Goal: Task Accomplishment & Management: Manage account settings

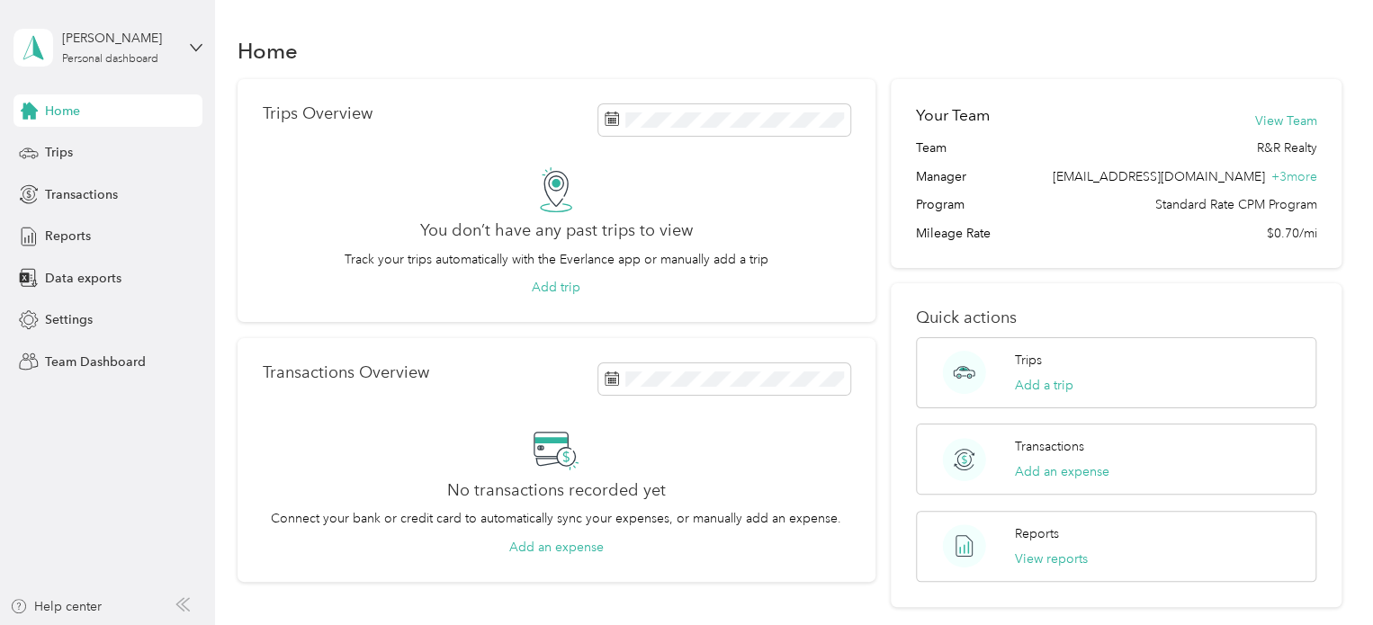
click at [144, 67] on div "[PERSON_NAME] Personal dashboard" at bounding box center [107, 47] width 189 height 63
click at [104, 148] on div "Team dashboard" at bounding box center [77, 148] width 96 height 19
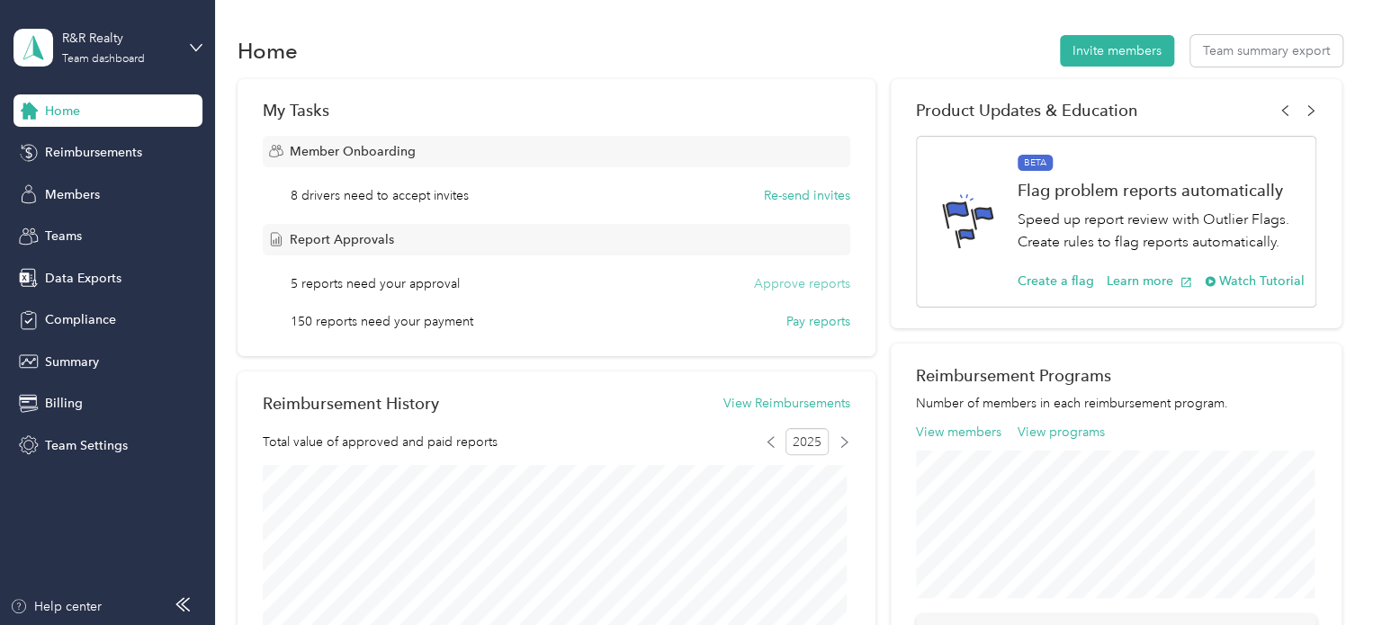
click at [794, 287] on button "Approve reports" at bounding box center [802, 283] width 96 height 19
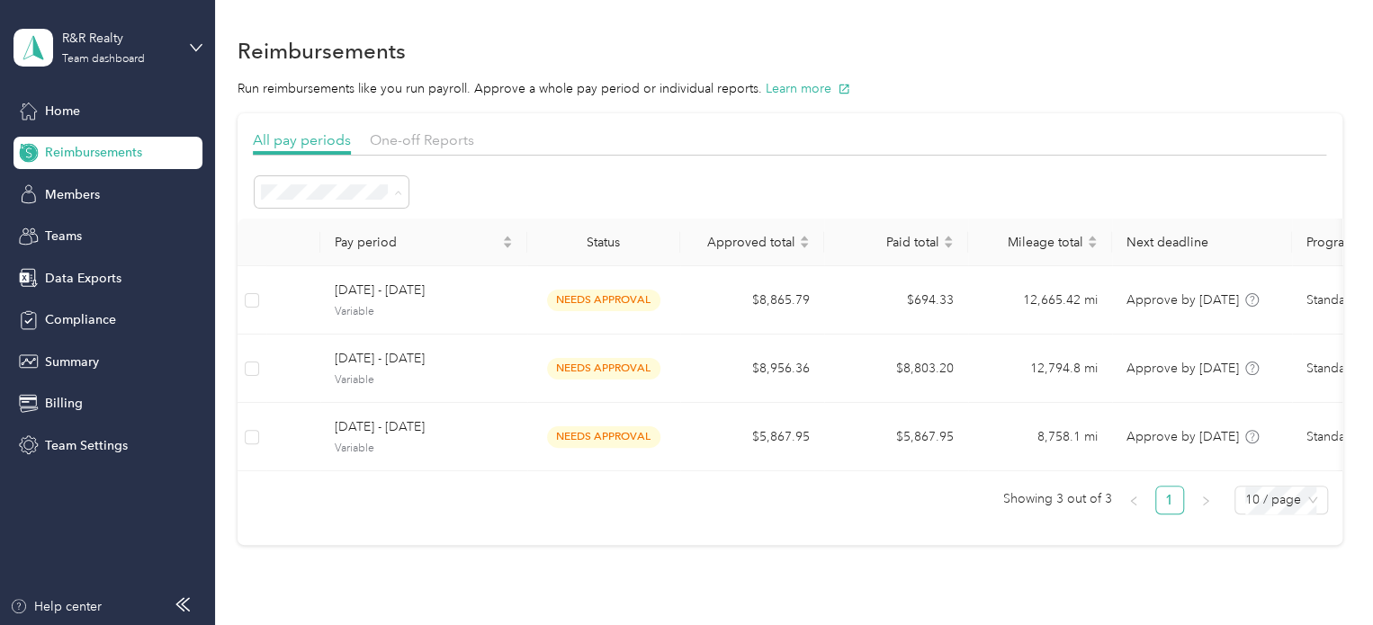
click at [346, 233] on li "All periods" at bounding box center [332, 224] width 154 height 31
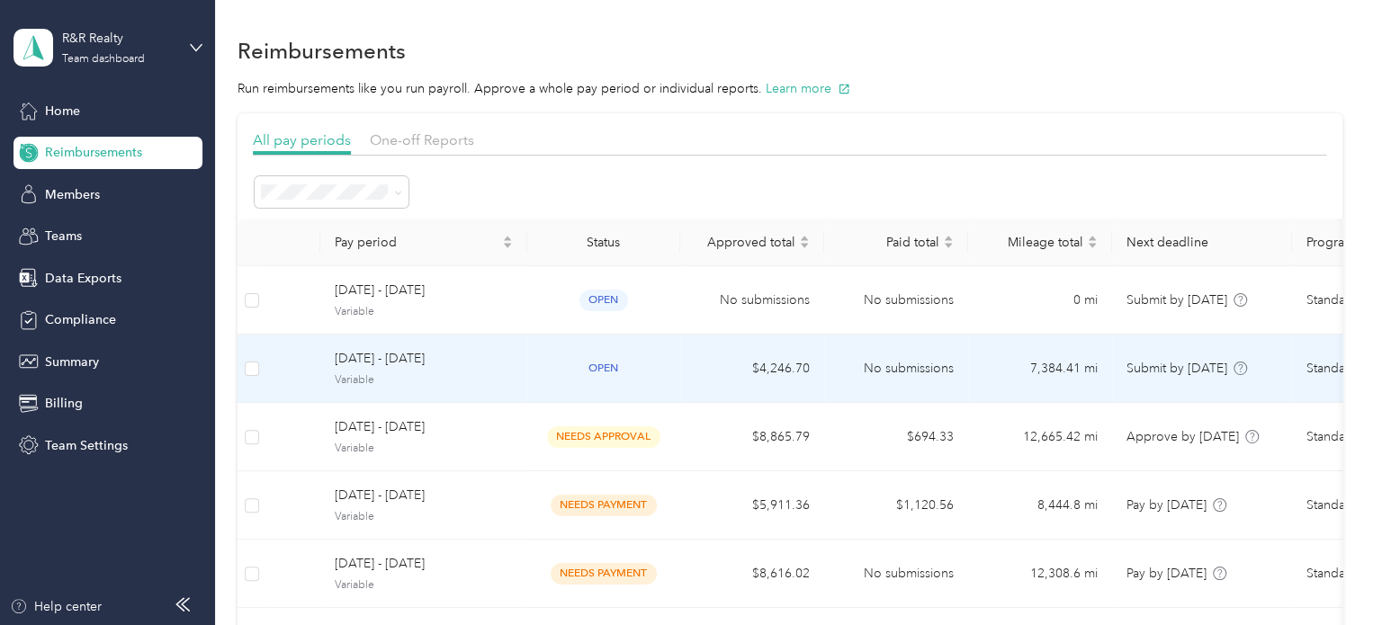
click at [448, 355] on span "[DATE] - [DATE]" at bounding box center [424, 359] width 178 height 20
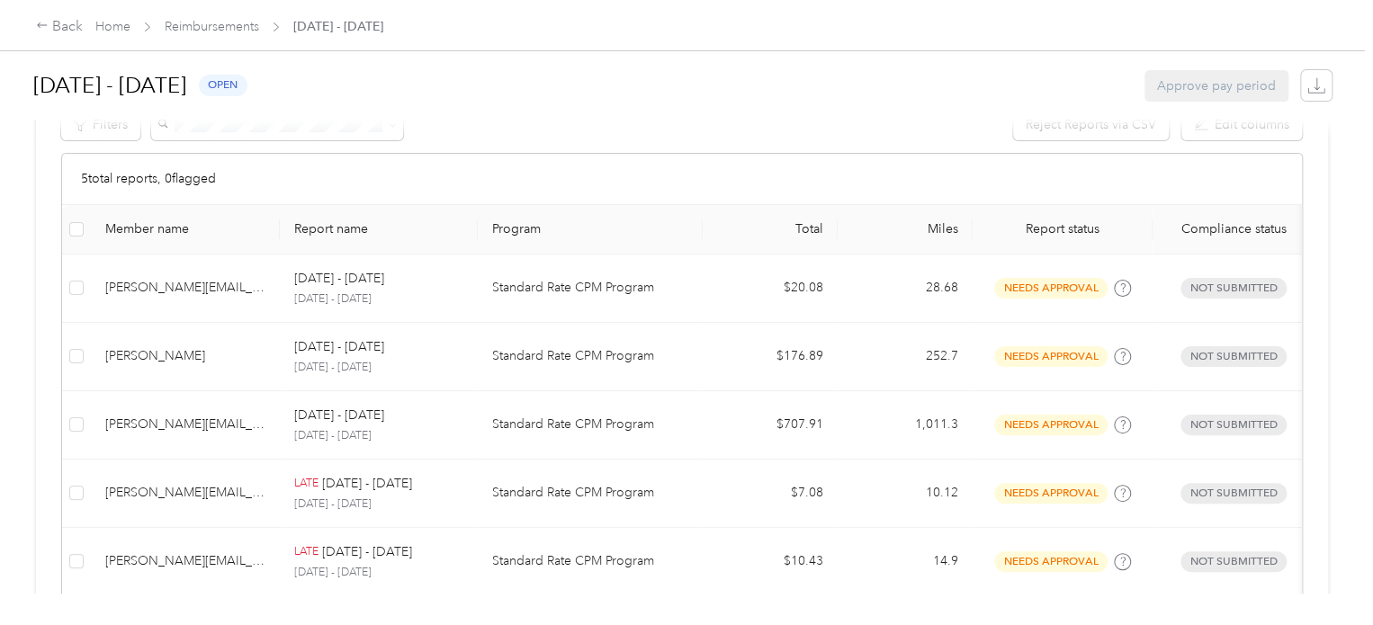
scroll to position [300, 0]
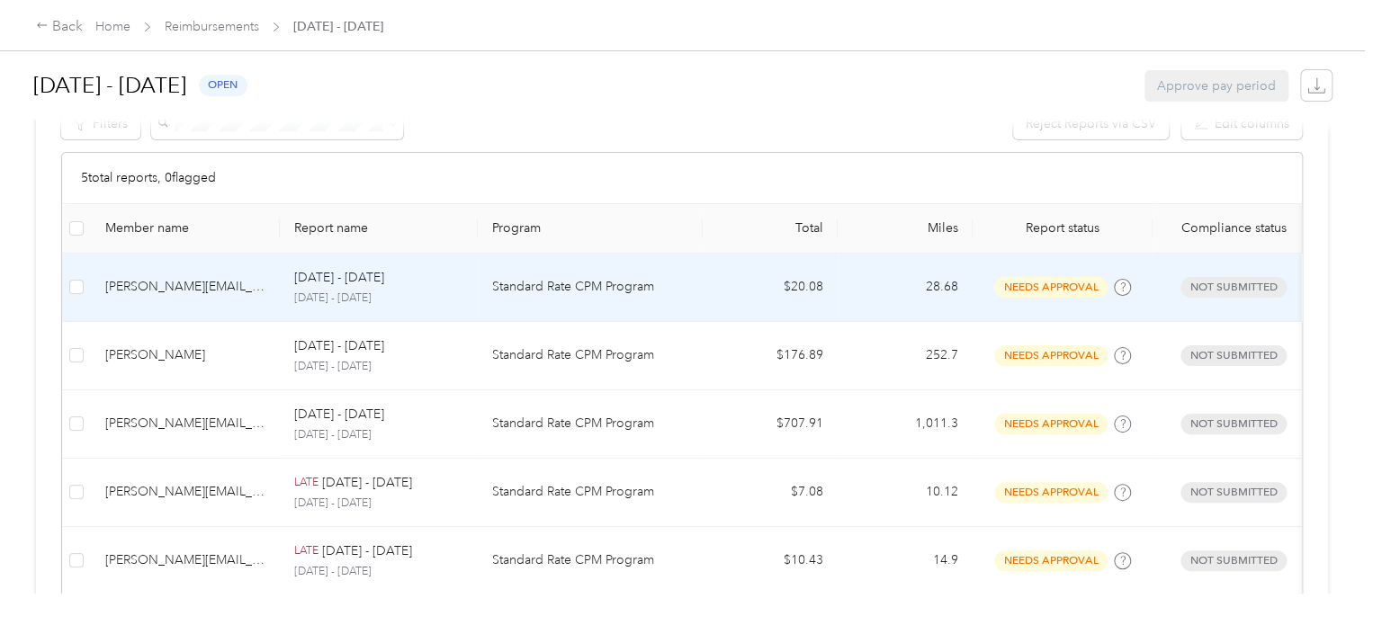
click at [681, 290] on p "Standard Rate CPM Program" at bounding box center [590, 287] width 196 height 20
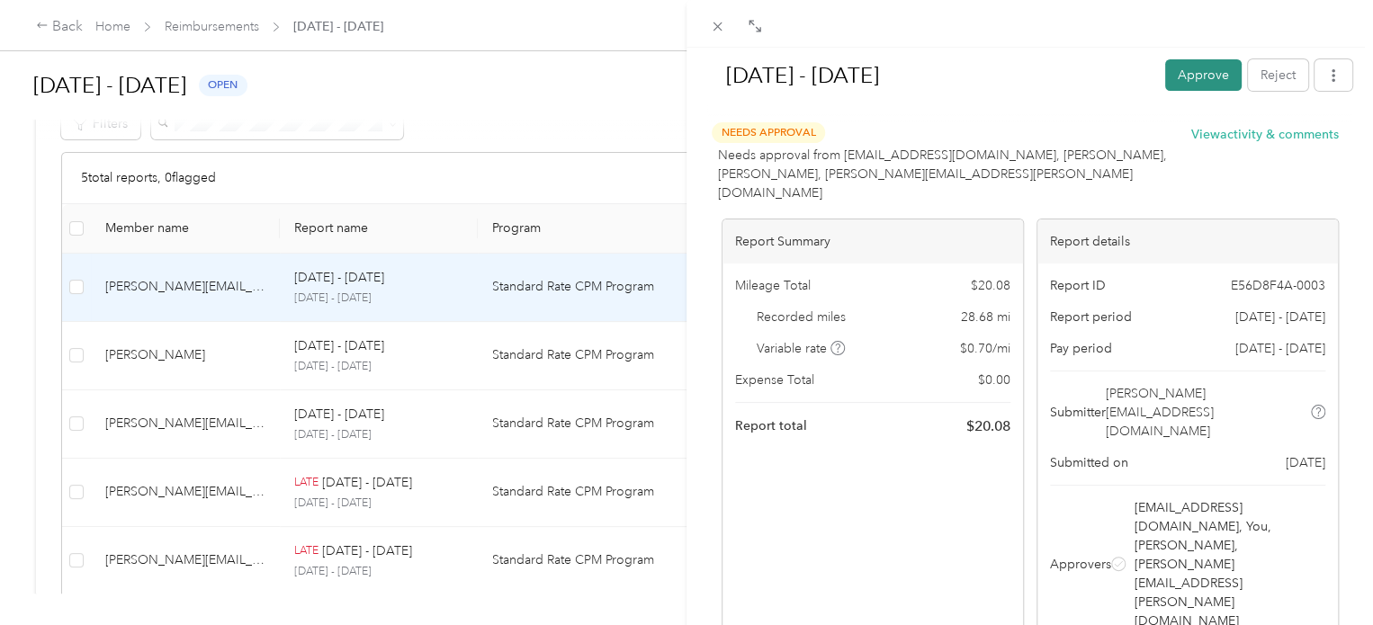
click at [1214, 73] on button "Approve" at bounding box center [1203, 74] width 76 height 31
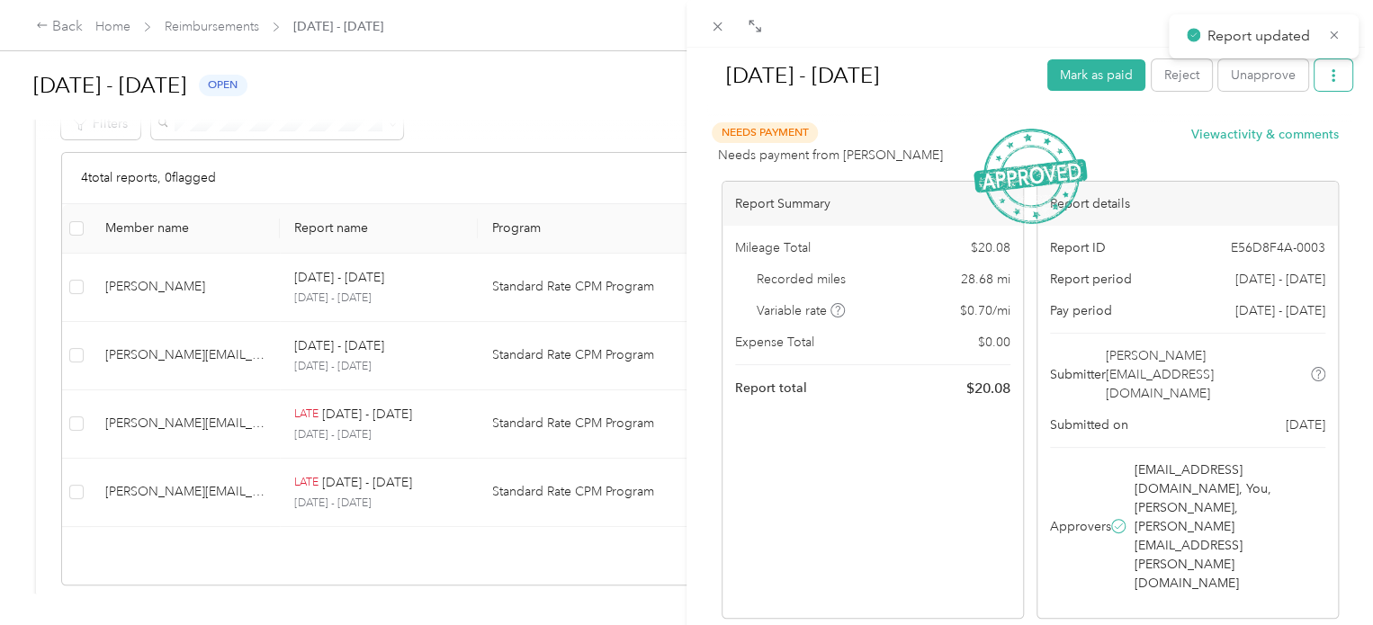
click at [1319, 87] on button "button" at bounding box center [1334, 74] width 38 height 31
click at [1297, 135] on span "Download" at bounding box center [1268, 140] width 59 height 19
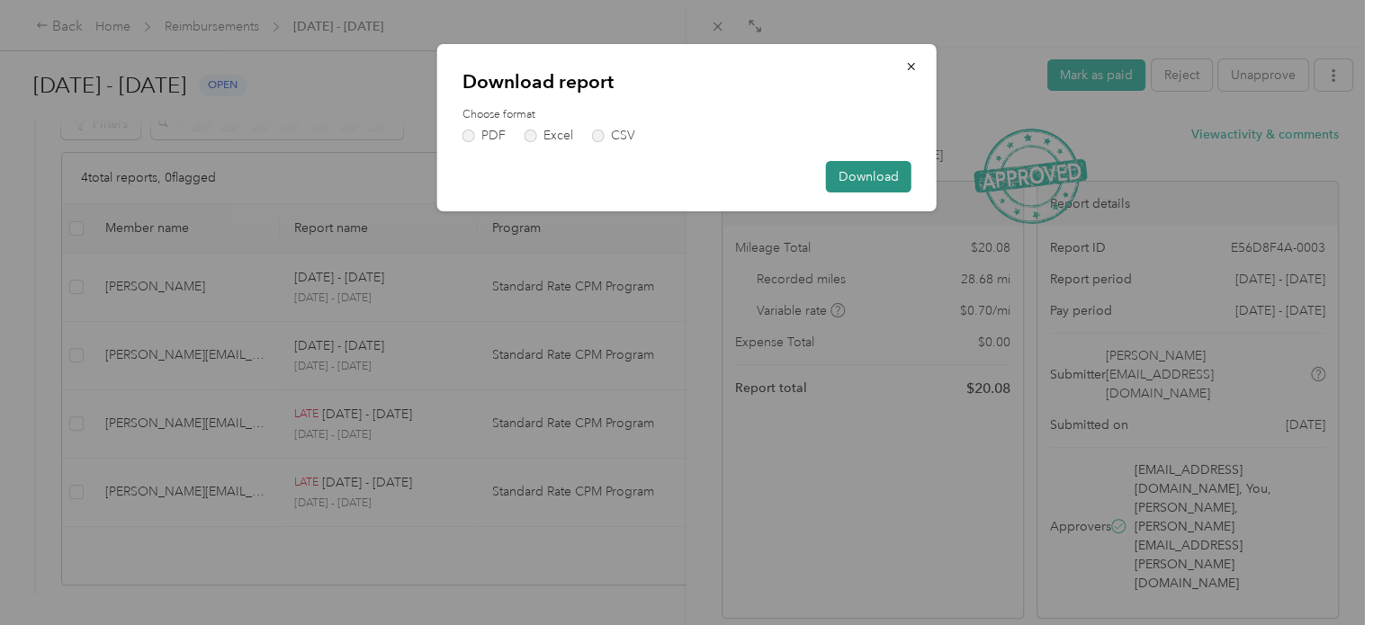
click at [856, 164] on button "Download" at bounding box center [868, 176] width 85 height 31
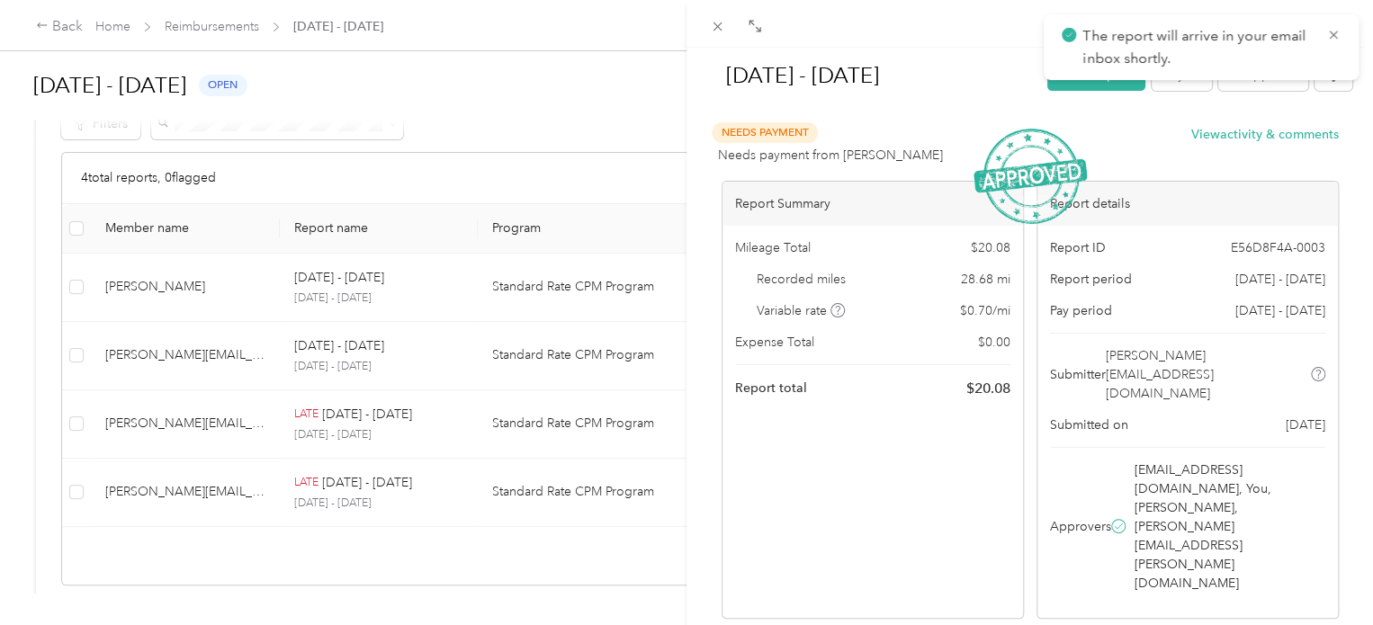
click at [392, 297] on div "[DATE] - [DATE] Mark as paid Reject Unapprove Needs Payment Needs payment from …" at bounding box center [686, 312] width 1373 height 625
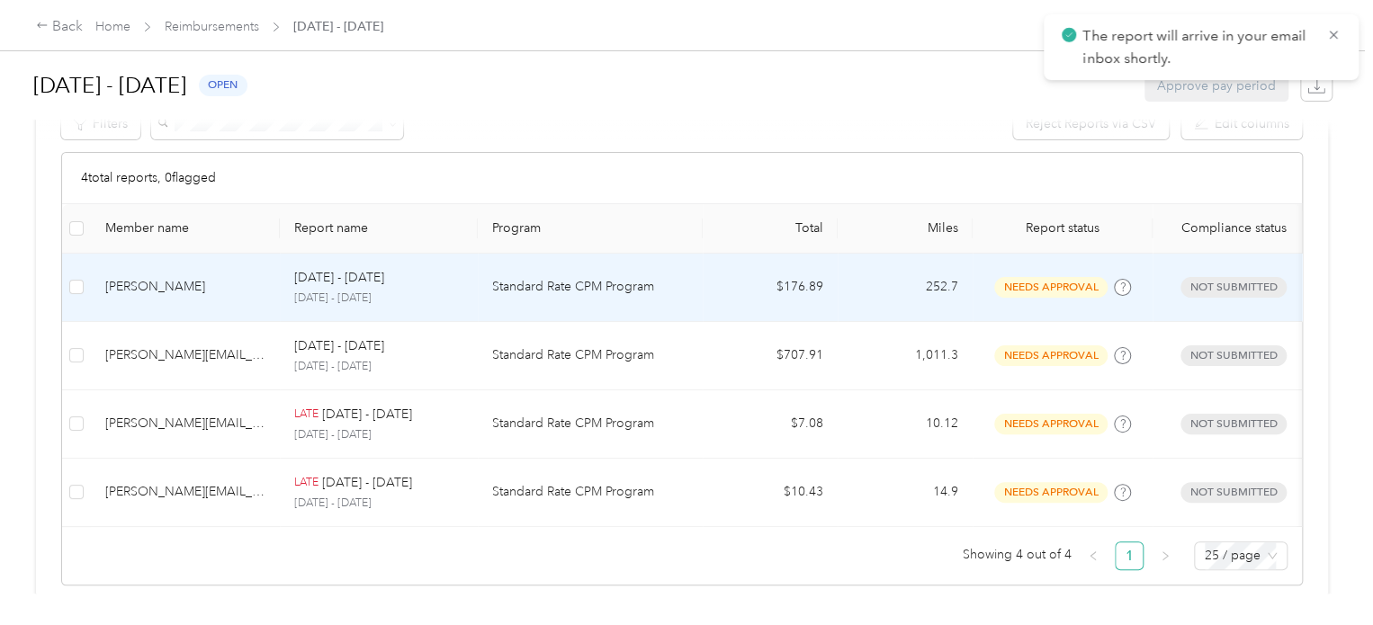
click at [617, 265] on td "Standard Rate CPM Program" at bounding box center [590, 288] width 225 height 68
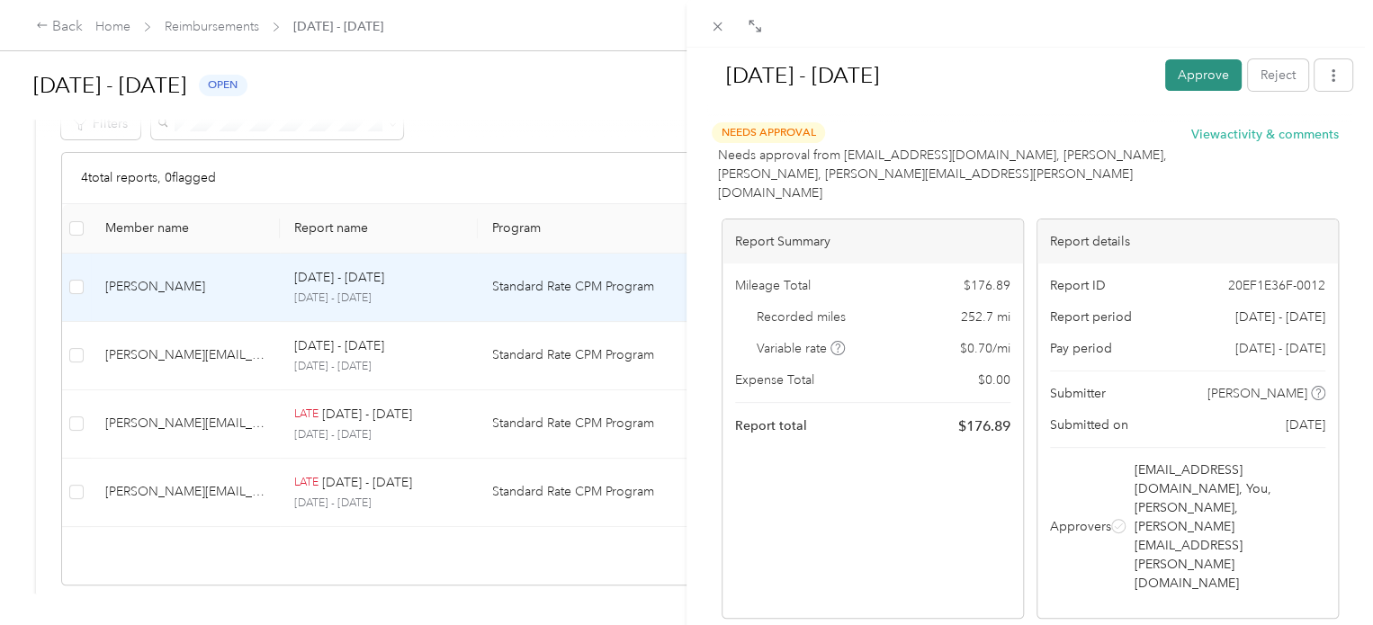
click at [1201, 78] on button "Approve" at bounding box center [1203, 74] width 76 height 31
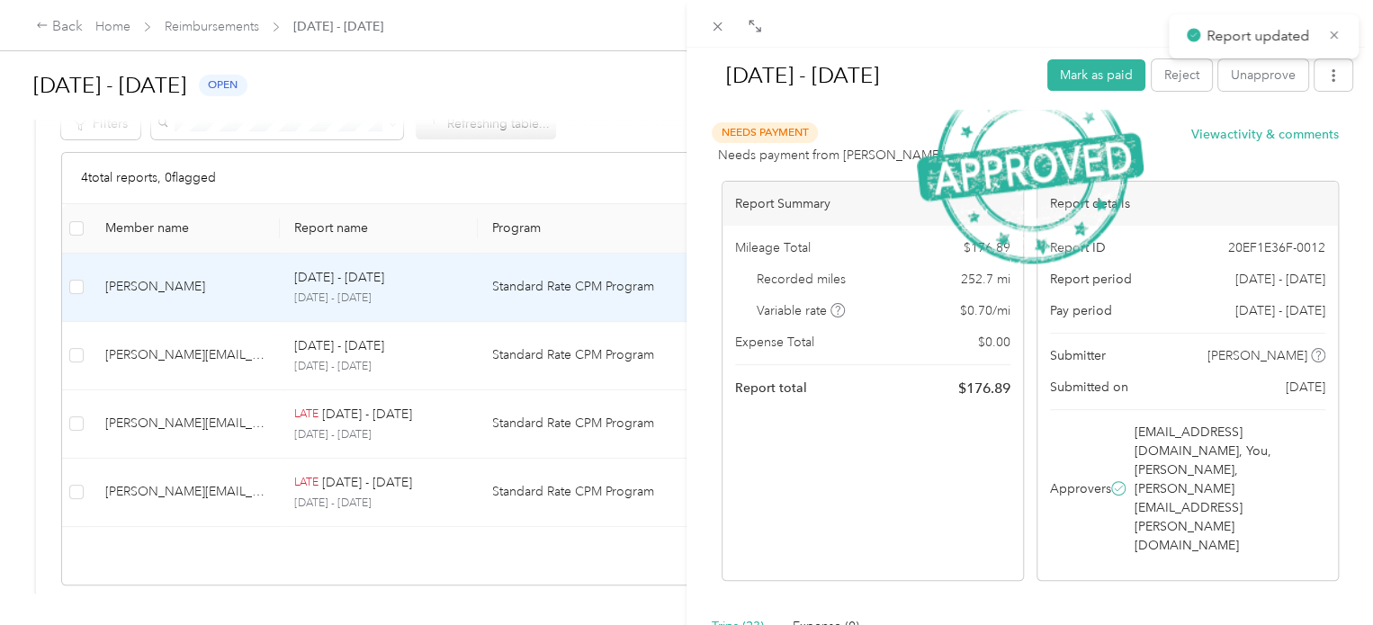
scroll to position [274, 0]
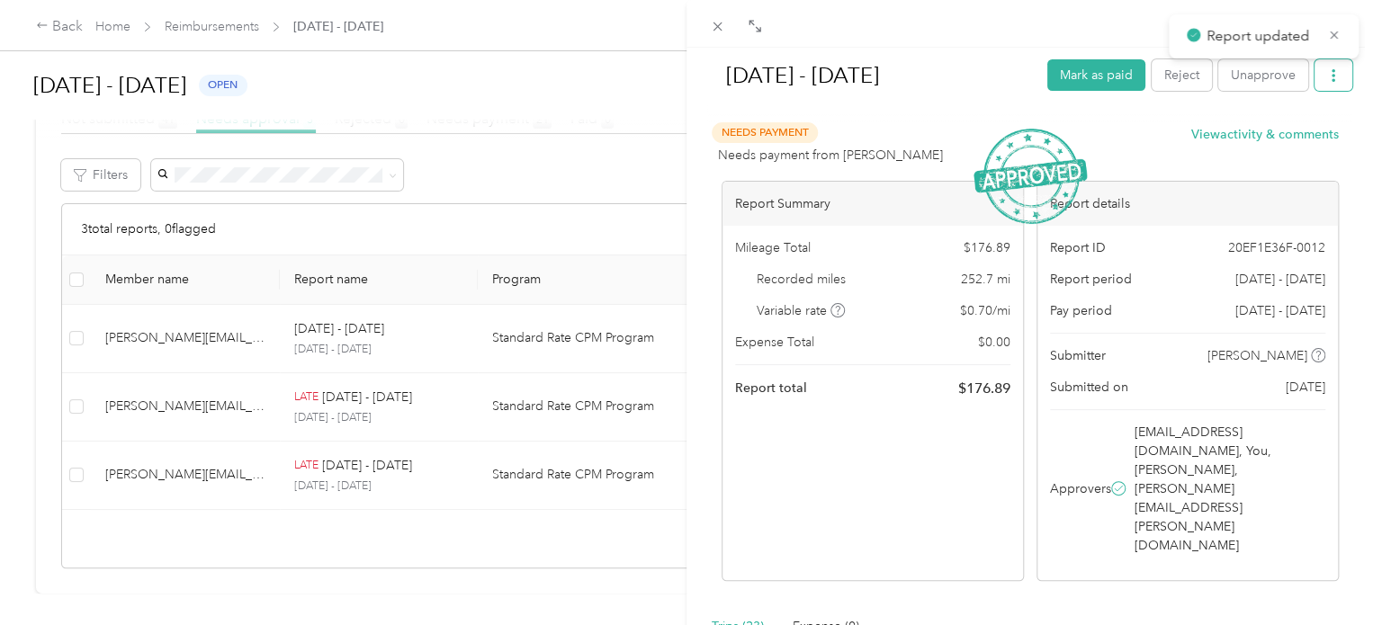
click at [1316, 85] on button "button" at bounding box center [1334, 74] width 38 height 31
click at [1278, 141] on span "Download" at bounding box center [1268, 140] width 59 height 19
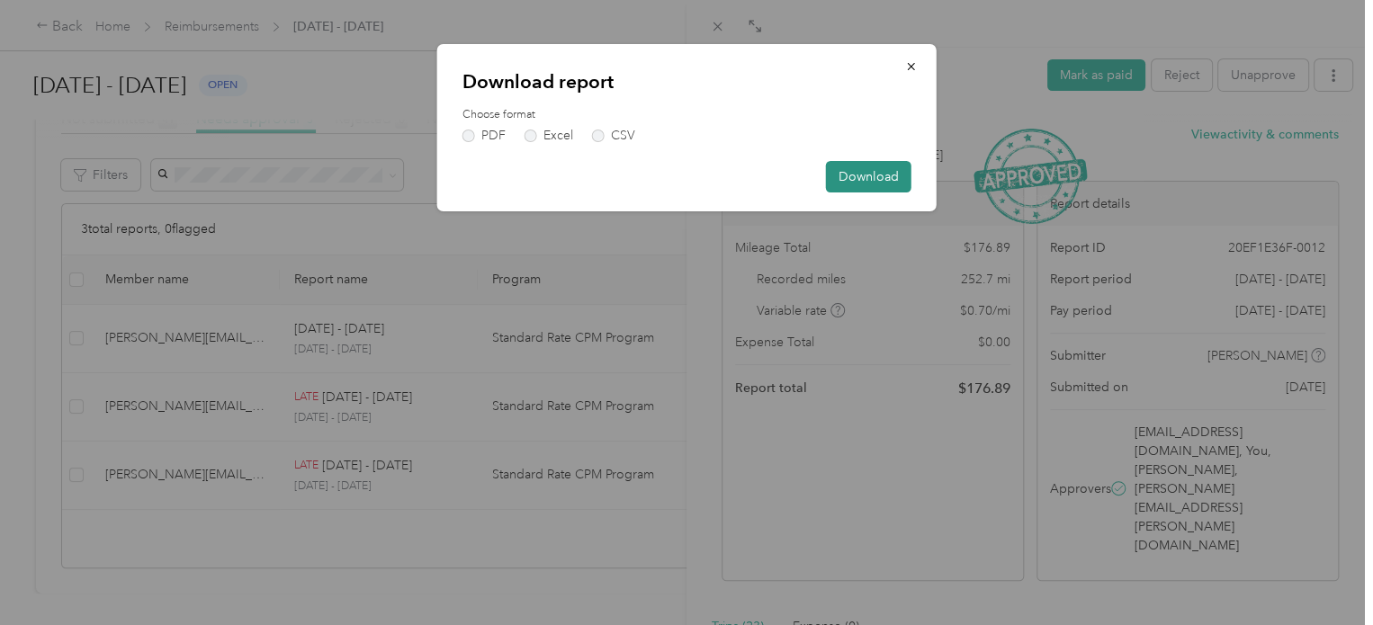
click at [882, 182] on button "Download" at bounding box center [868, 176] width 85 height 31
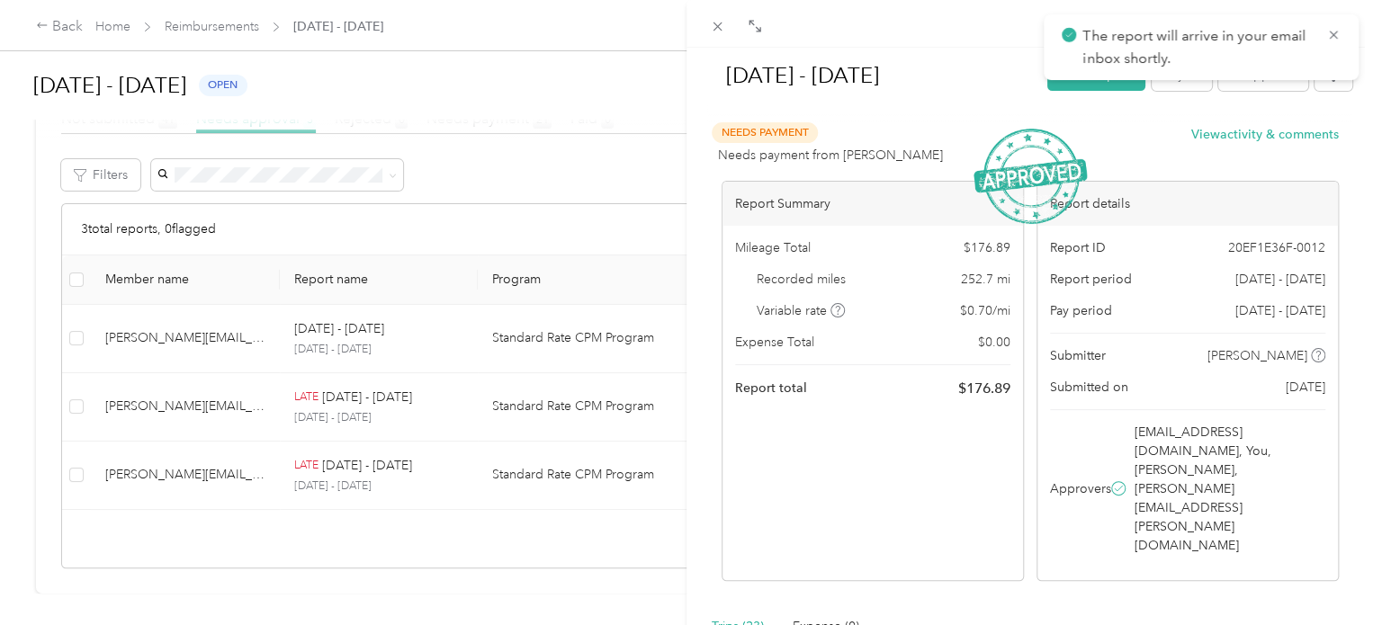
click at [474, 299] on div "[DATE] - [DATE] Mark as paid Reject Unapprove Needs Payment Needs payment from …" at bounding box center [686, 312] width 1373 height 625
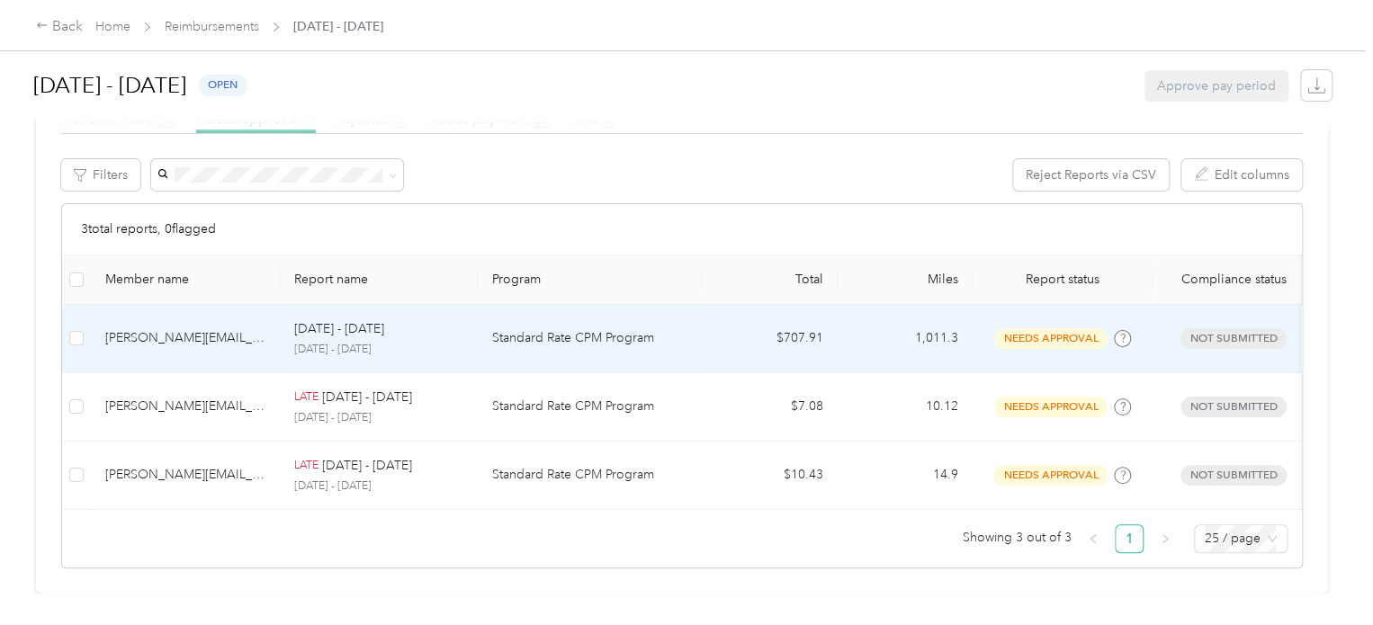
click at [525, 331] on td "Standard Rate CPM Program" at bounding box center [590, 339] width 225 height 68
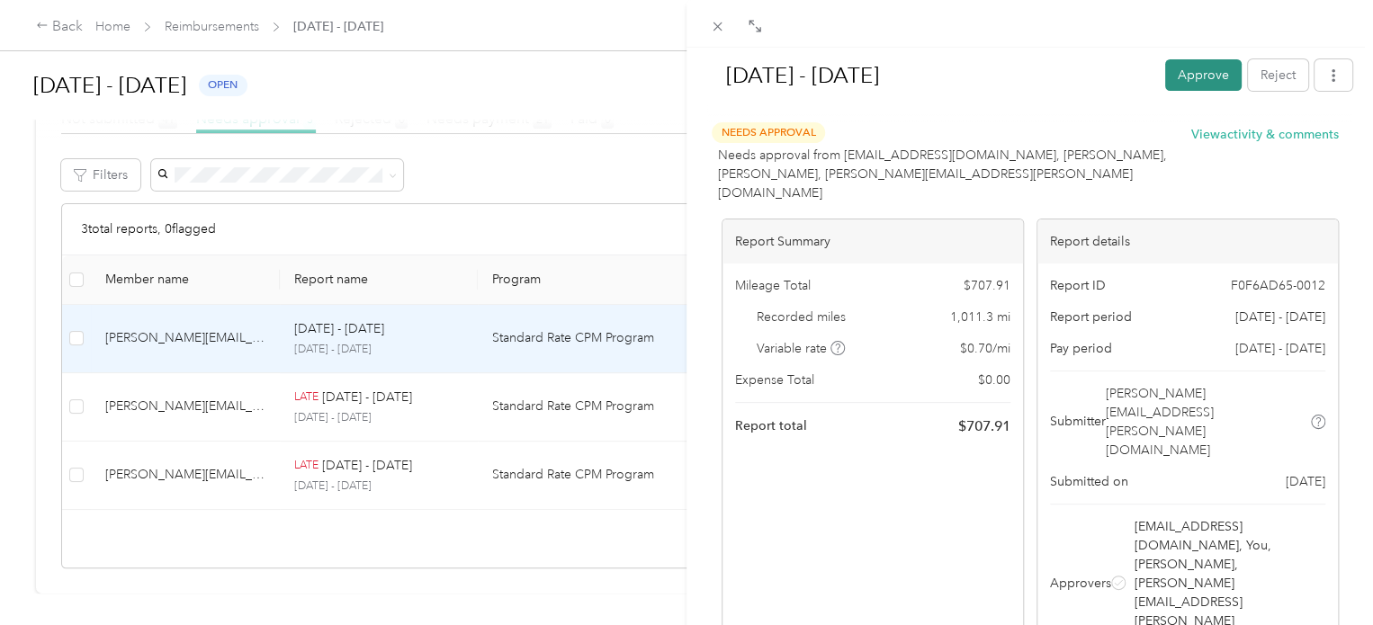
click at [1216, 71] on button "Approve" at bounding box center [1203, 74] width 76 height 31
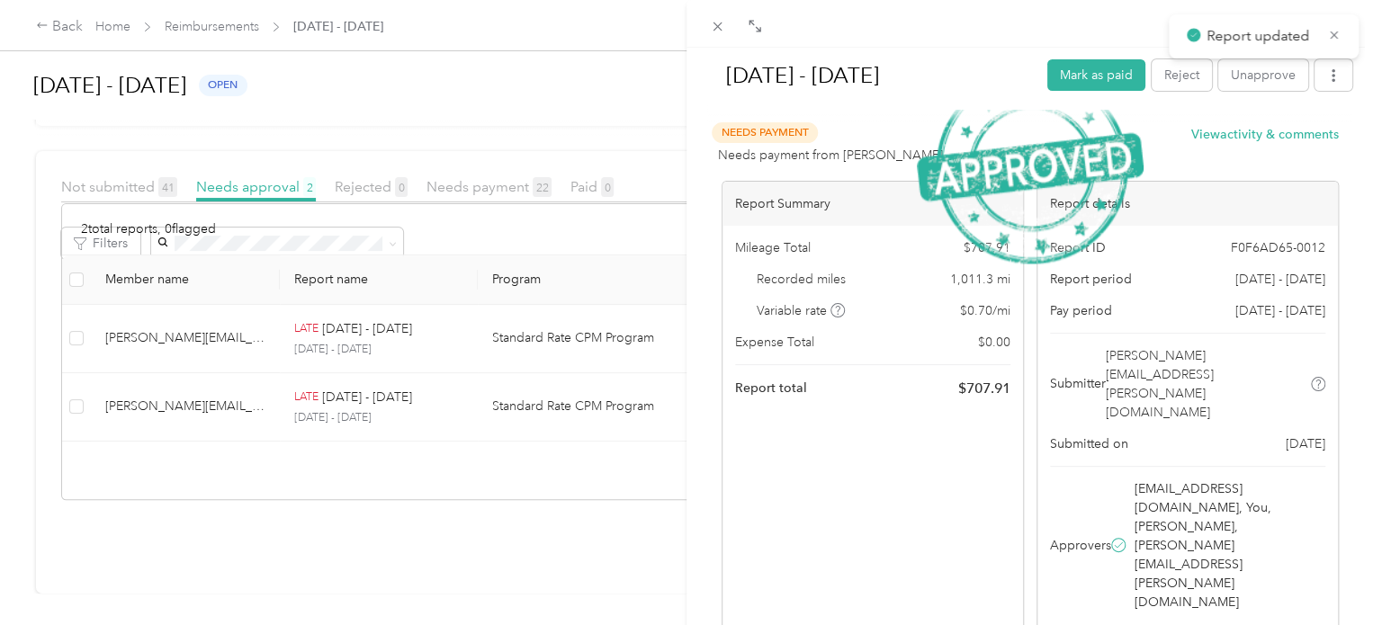
scroll to position [205, 0]
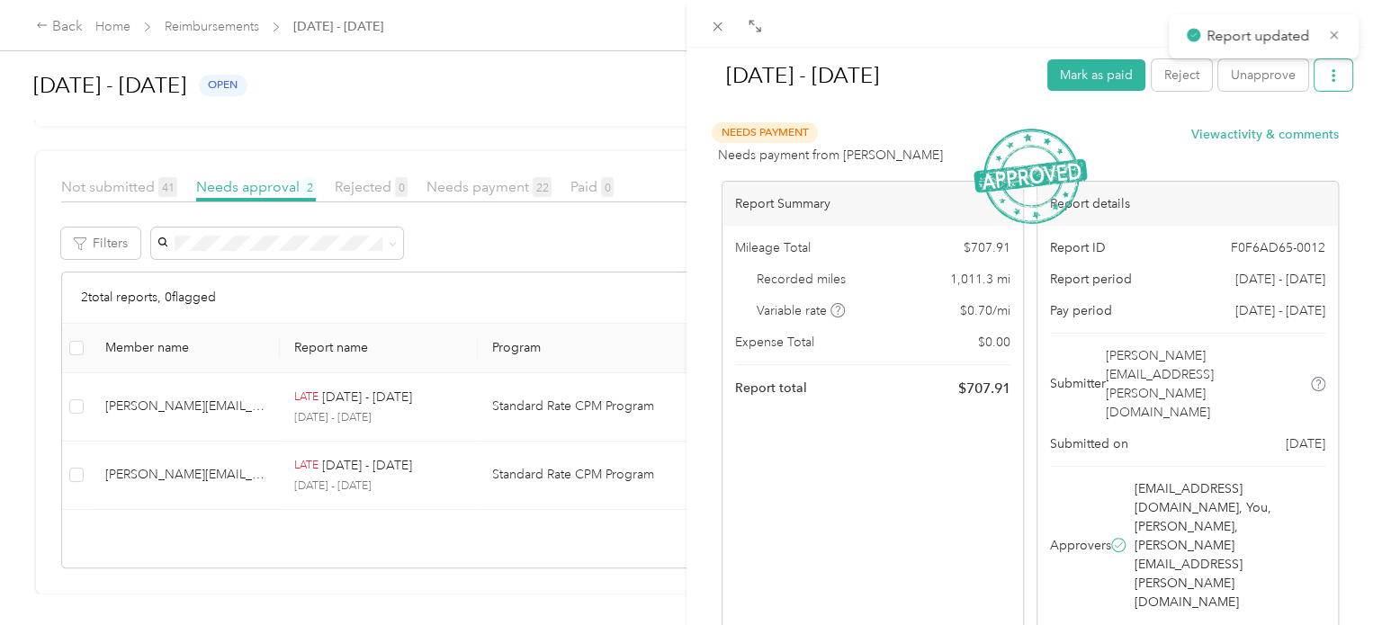
click at [1327, 72] on icon "button" at bounding box center [1333, 75] width 13 height 13
click at [1276, 152] on li "Download" at bounding box center [1273, 140] width 132 height 31
click at [1233, 146] on div "Download" at bounding box center [1273, 140] width 107 height 19
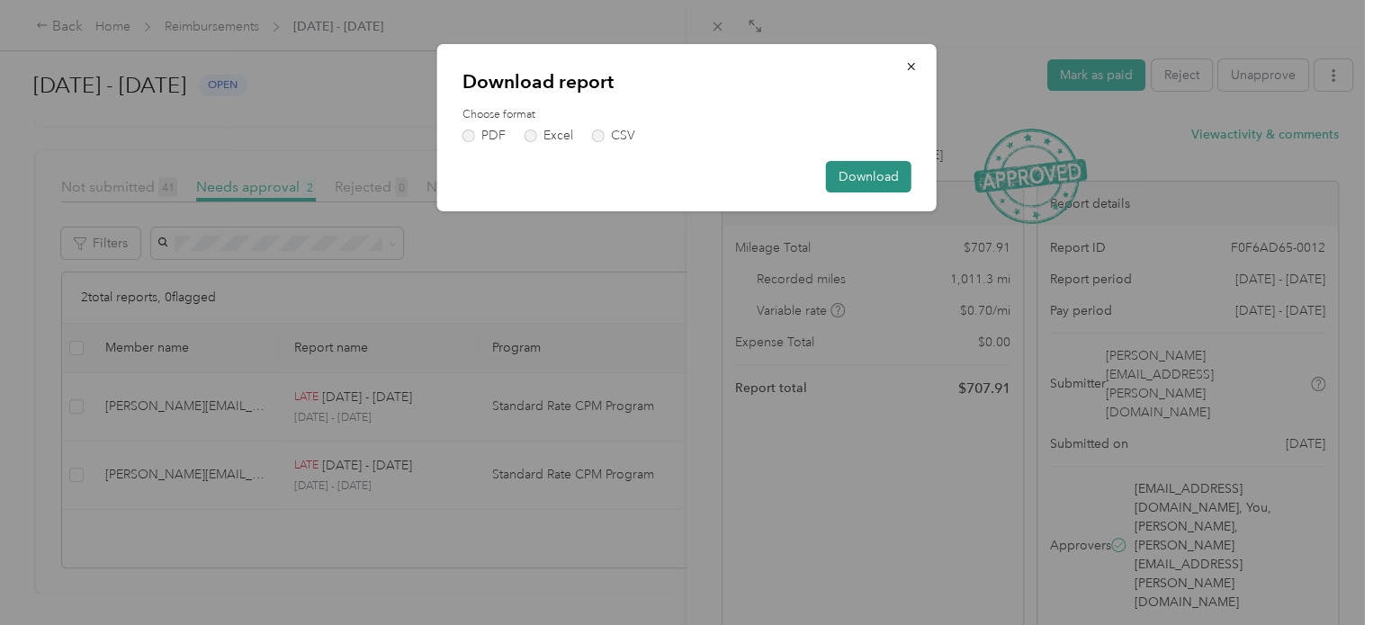
click at [875, 180] on button "Download" at bounding box center [868, 176] width 85 height 31
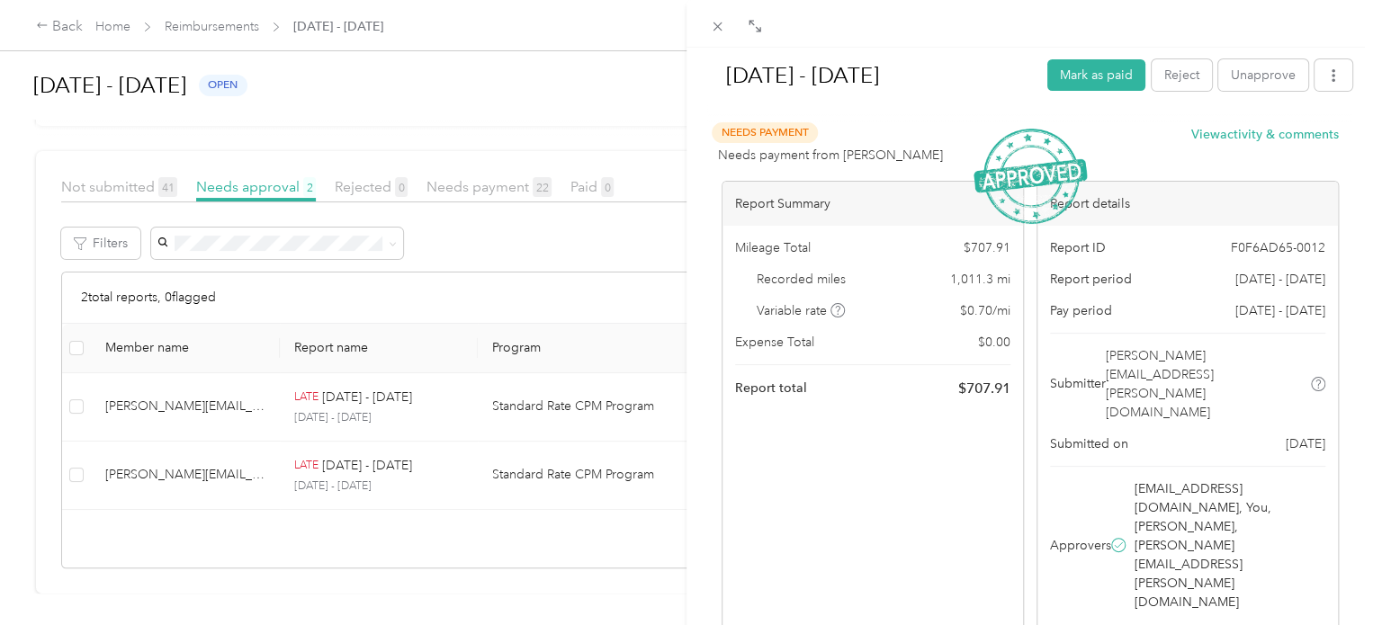
click at [385, 378] on div "[DATE] - [DATE] Mark as paid Reject Unapprove Needs Payment Needs payment from …" at bounding box center [686, 312] width 1373 height 625
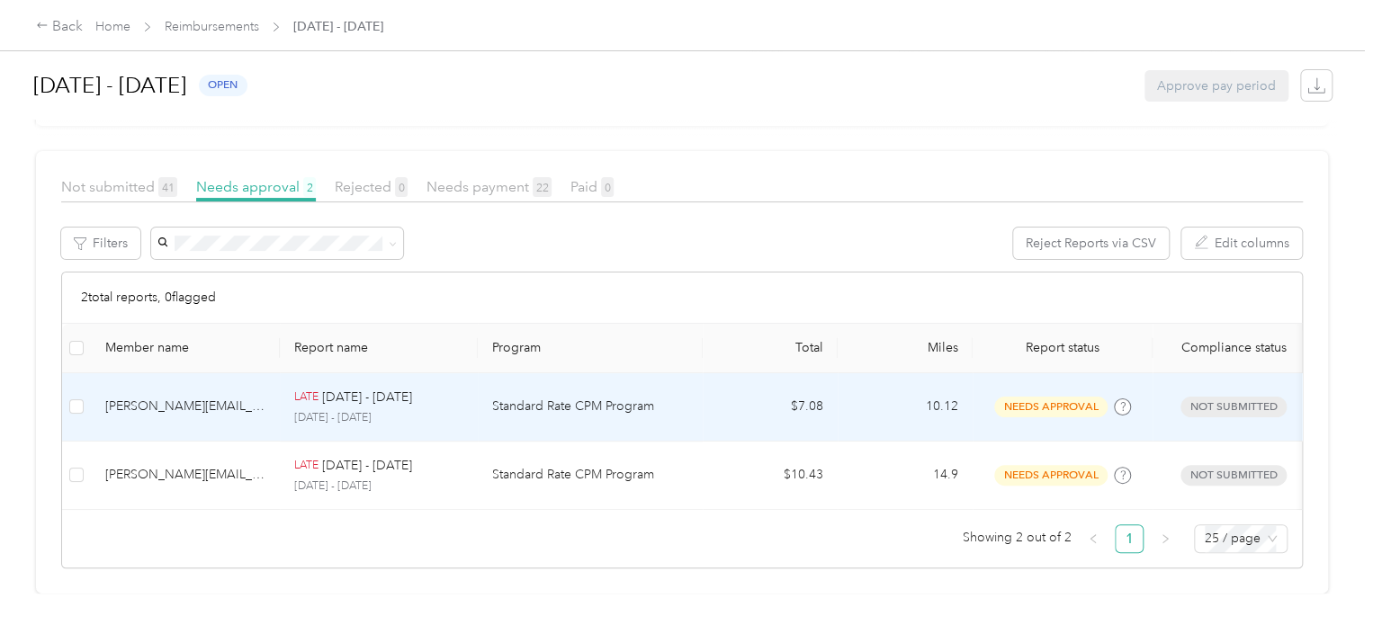
click at [500, 397] on p "Standard Rate CPM Program" at bounding box center [590, 407] width 196 height 20
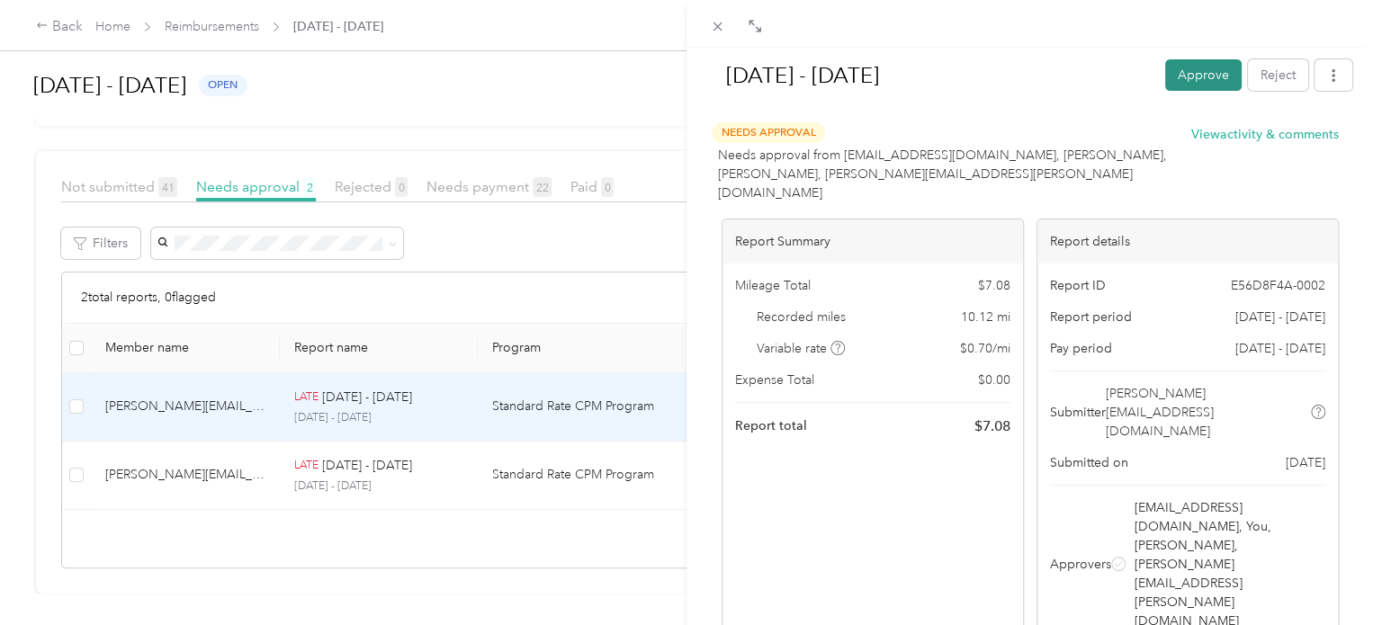
click at [1179, 75] on button "Approve" at bounding box center [1203, 74] width 76 height 31
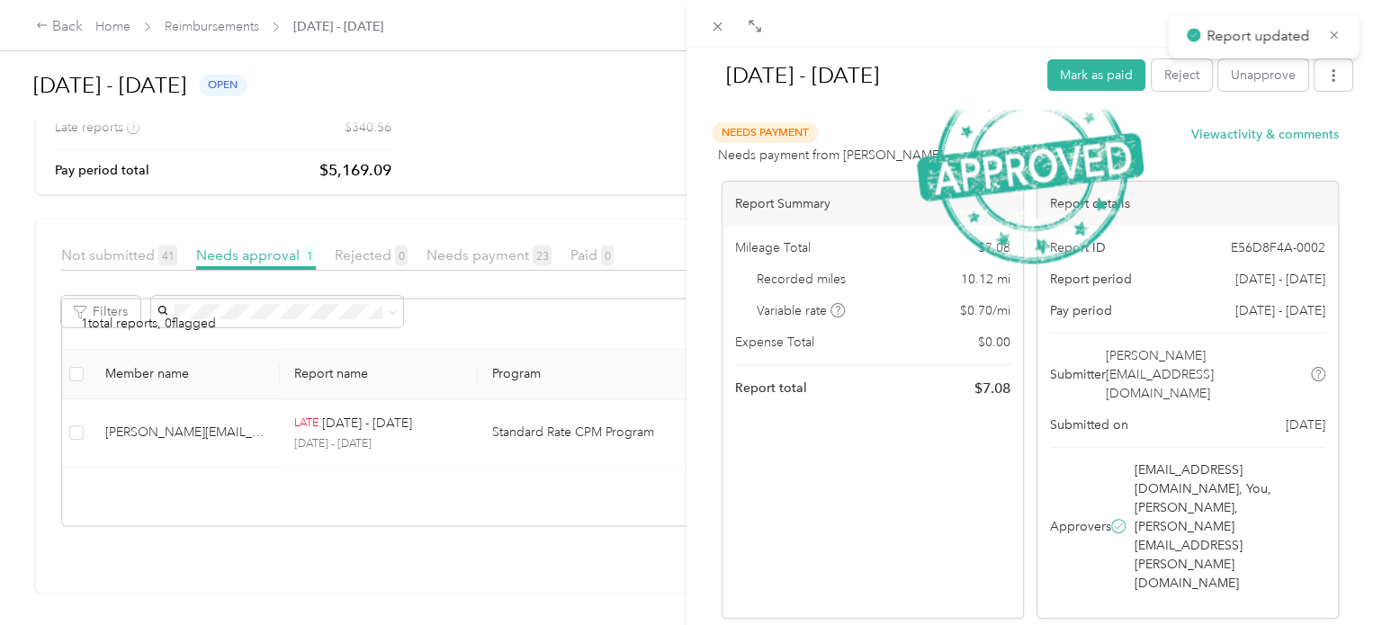
scroll to position [138, 0]
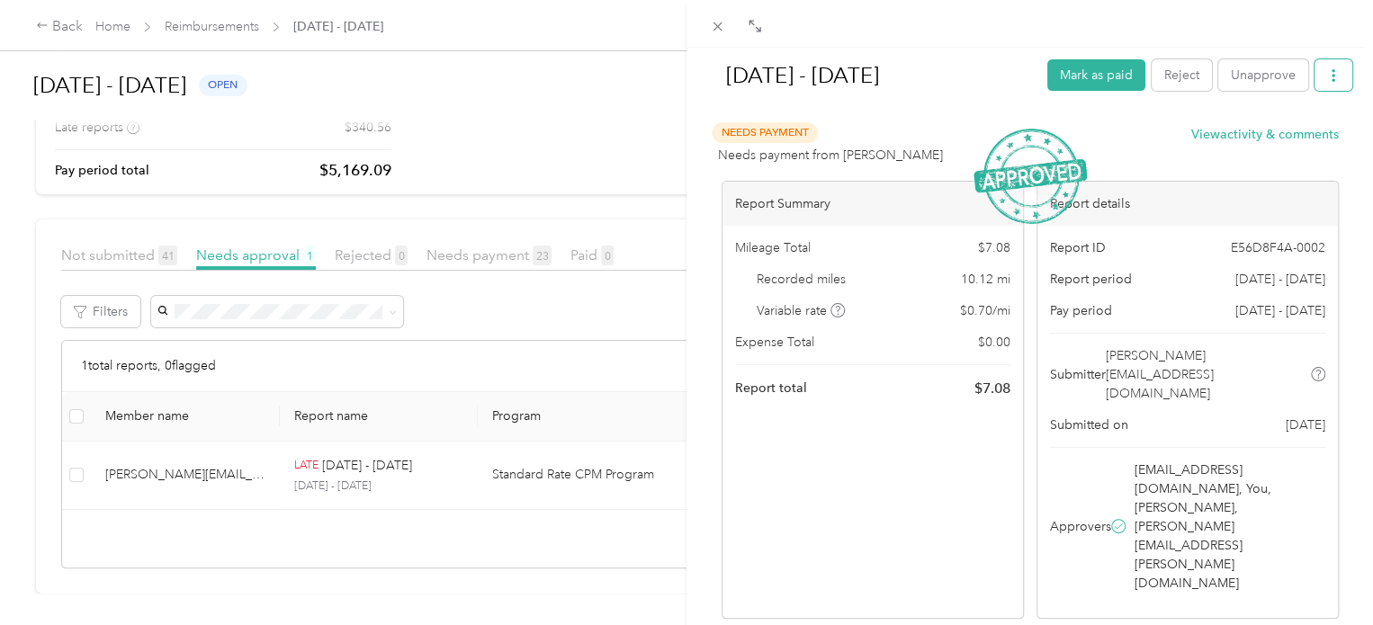
click at [1332, 73] on button "button" at bounding box center [1334, 74] width 38 height 31
drag, startPoint x: 1303, startPoint y: 143, endPoint x: 1314, endPoint y: 141, distance: 10.9
click at [1314, 141] on div "Download" at bounding box center [1273, 140] width 107 height 19
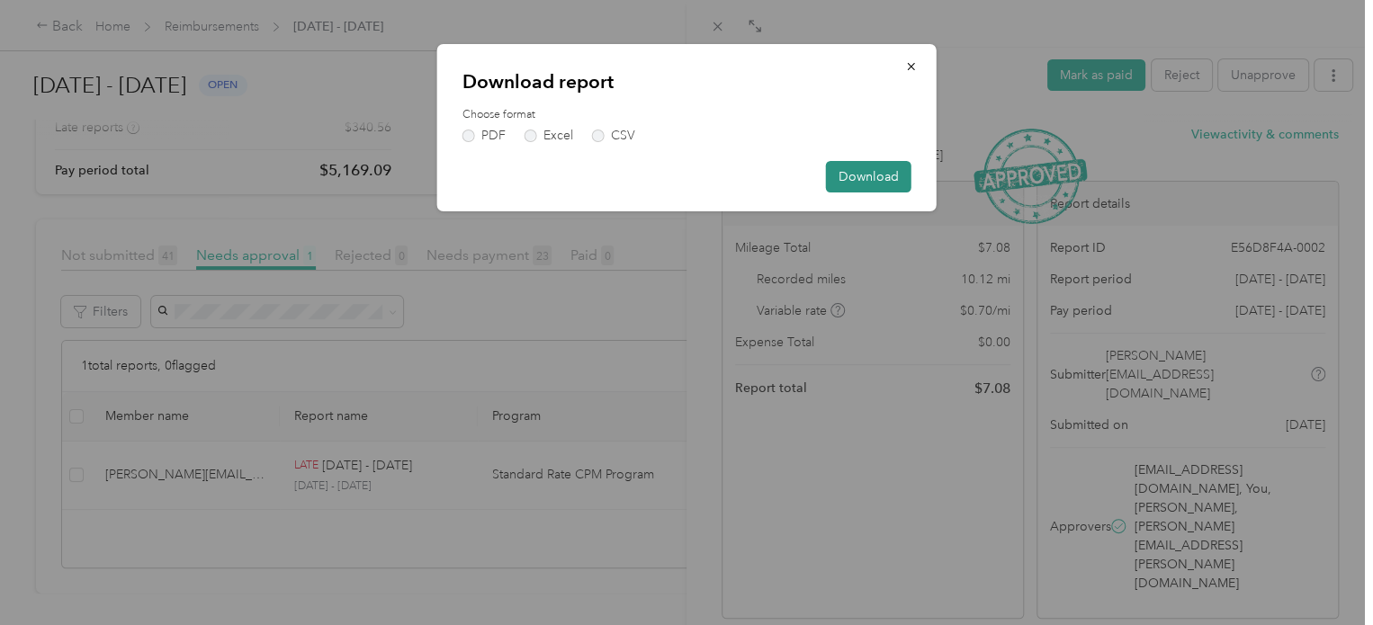
click at [890, 175] on button "Download" at bounding box center [868, 176] width 85 height 31
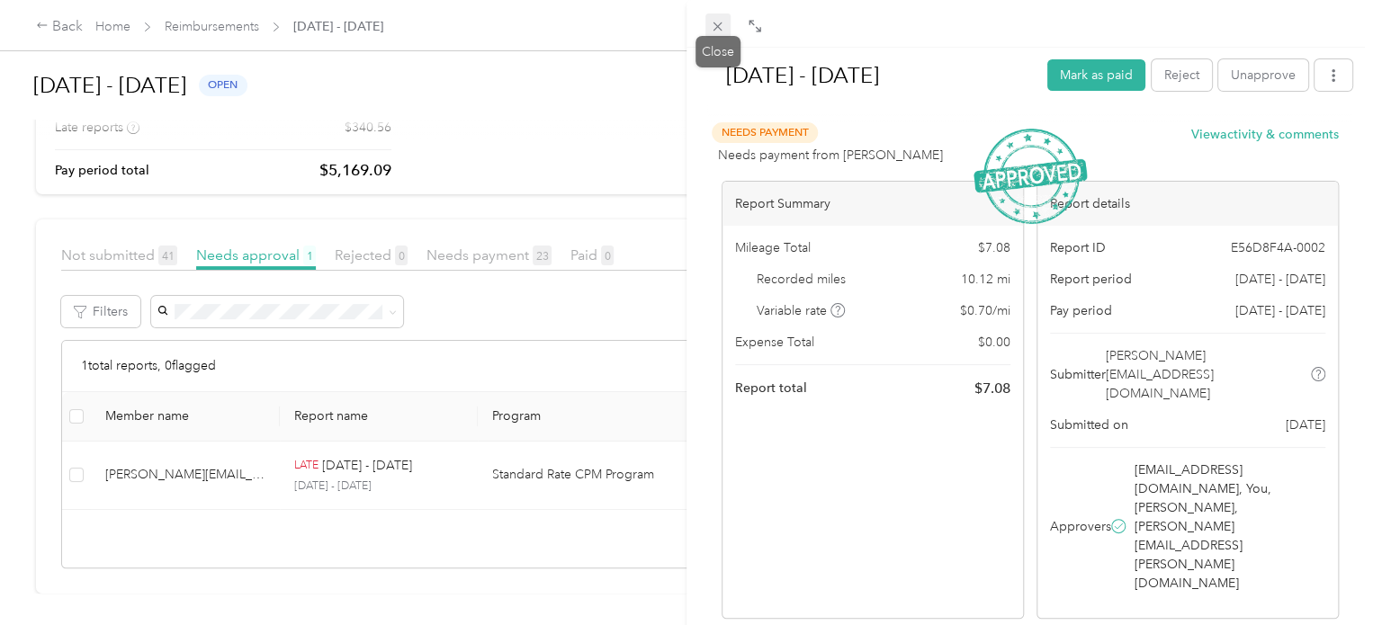
click at [720, 26] on icon at bounding box center [717, 26] width 15 height 15
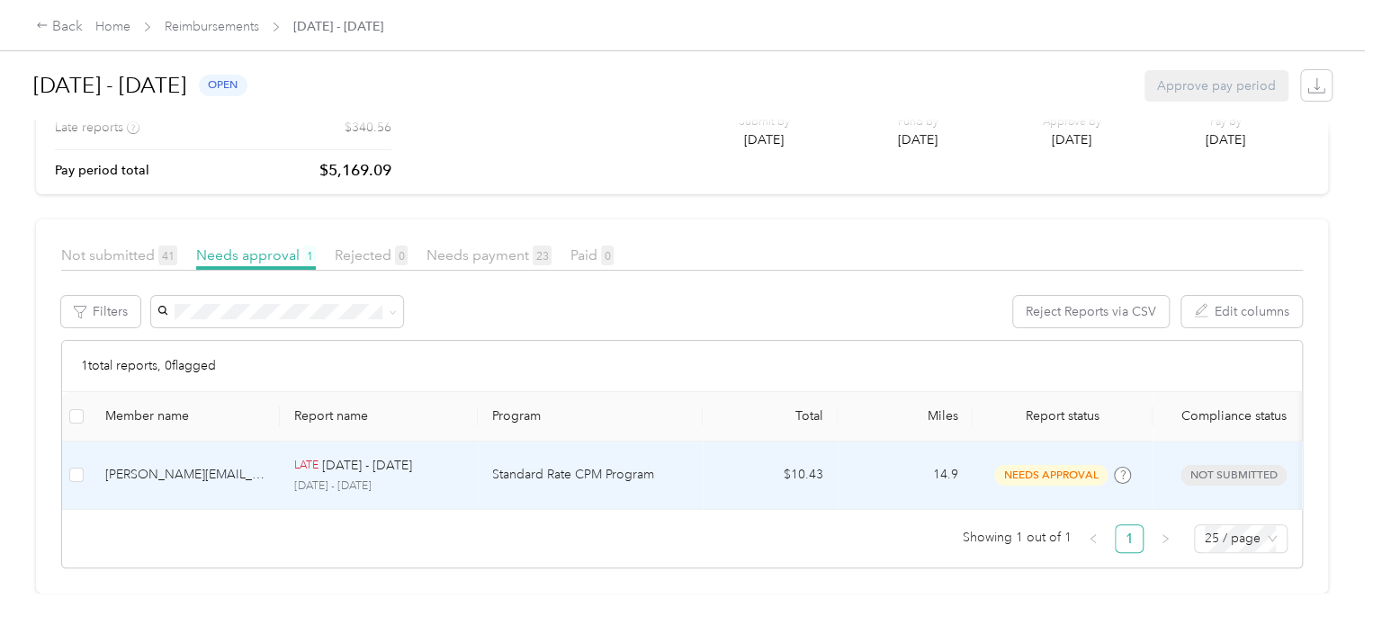
click at [612, 465] on p "Standard Rate CPM Program" at bounding box center [590, 475] width 196 height 20
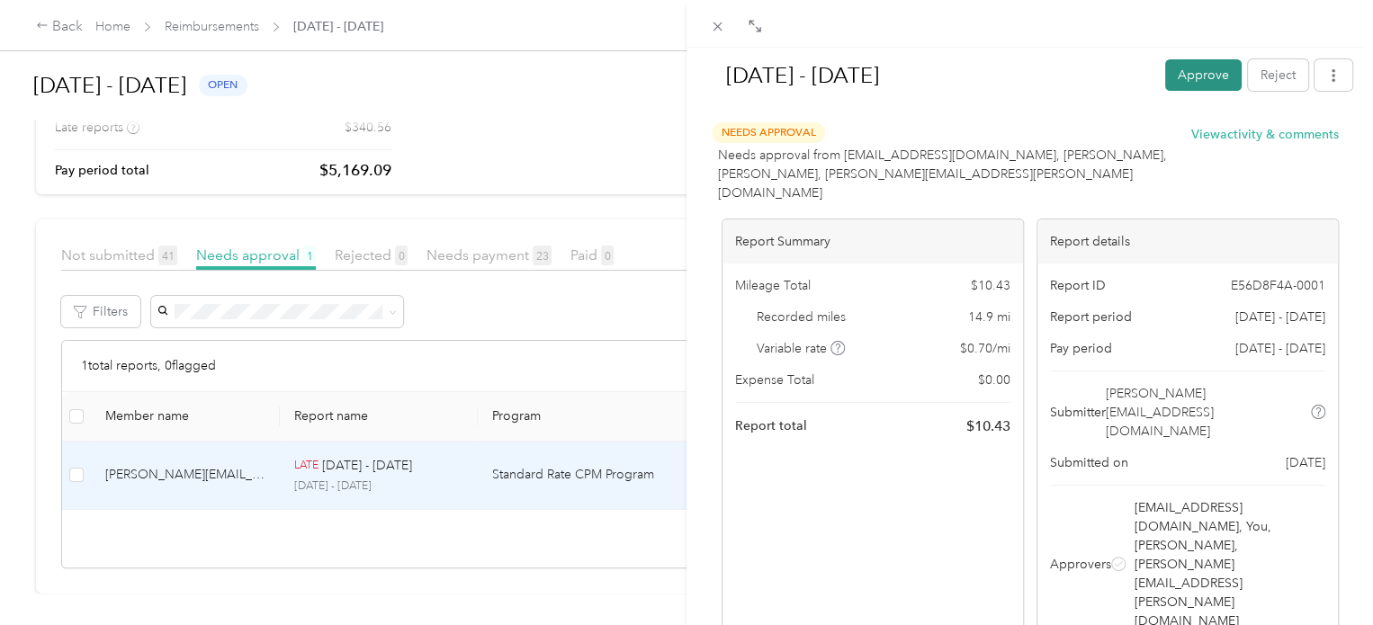
click at [1171, 89] on button "Approve" at bounding box center [1203, 74] width 76 height 31
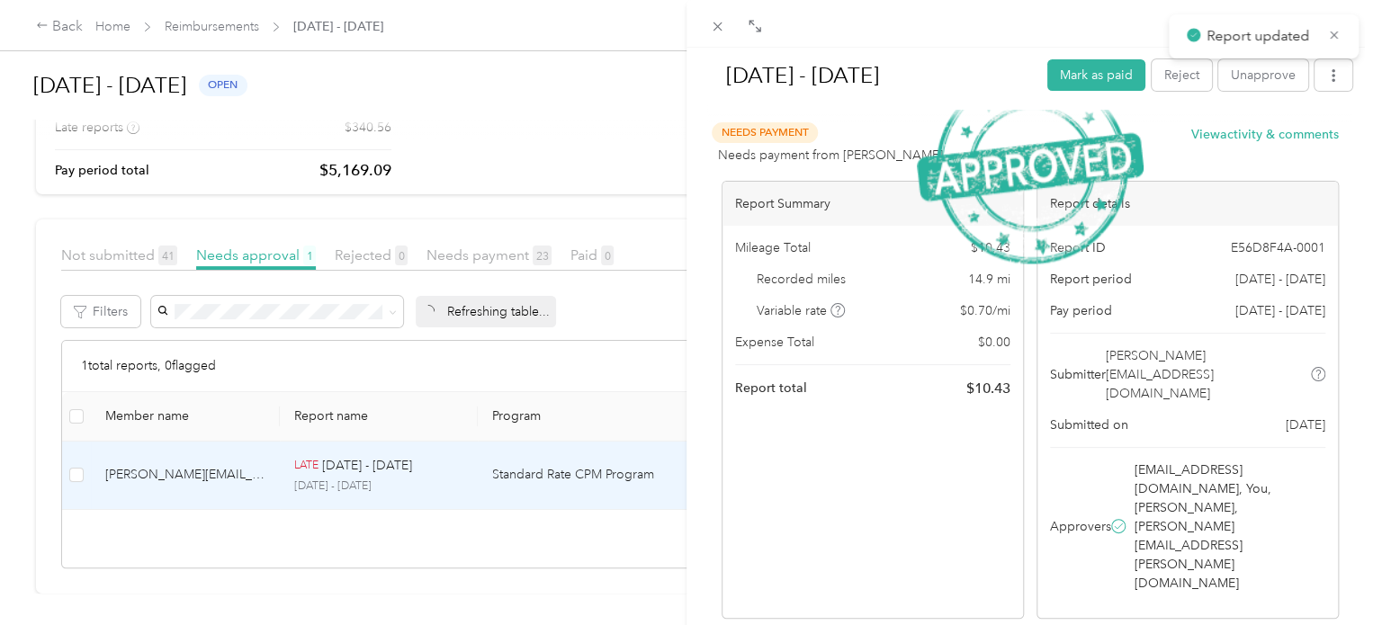
scroll to position [300, 0]
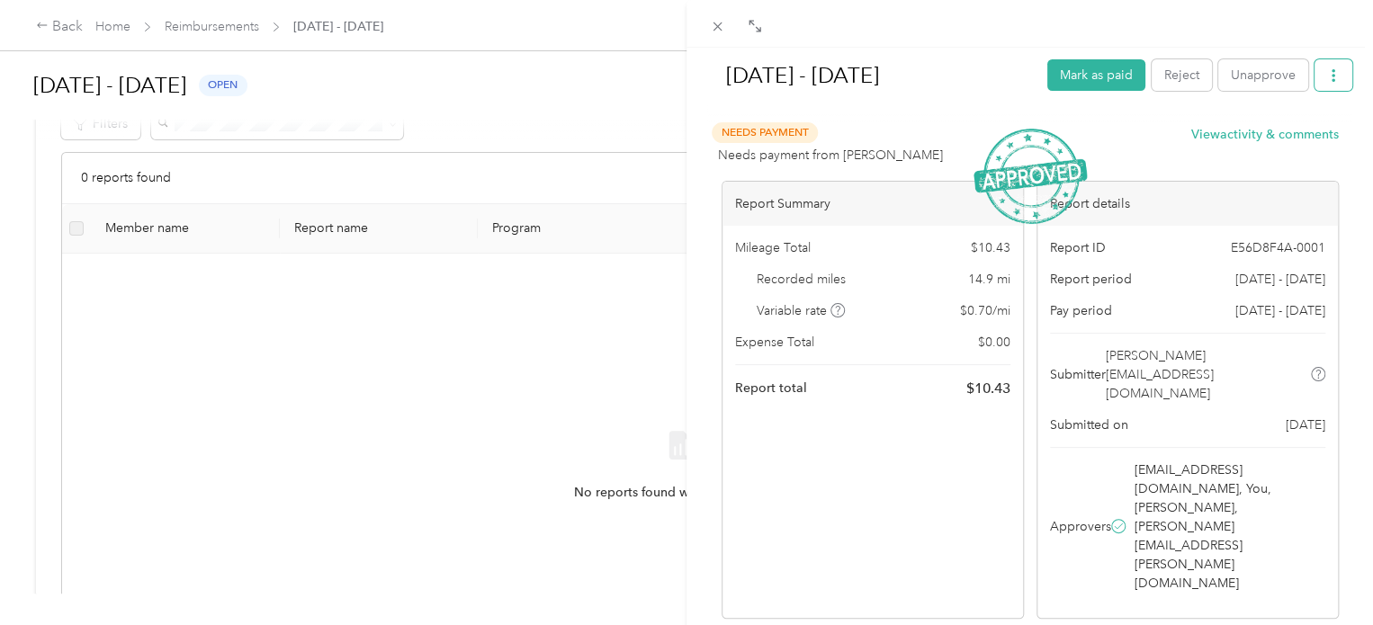
click at [1331, 71] on button "button" at bounding box center [1334, 74] width 38 height 31
click at [1278, 145] on span "Download" at bounding box center [1268, 140] width 59 height 19
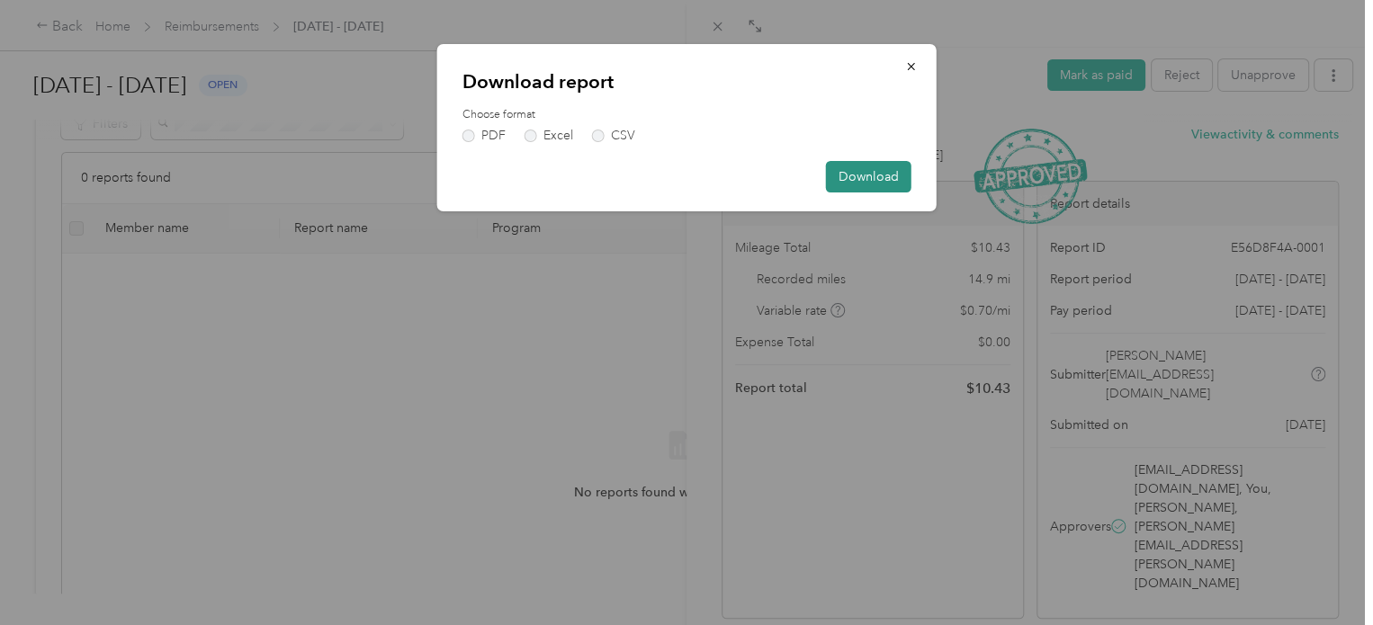
click at [856, 181] on button "Download" at bounding box center [868, 176] width 85 height 31
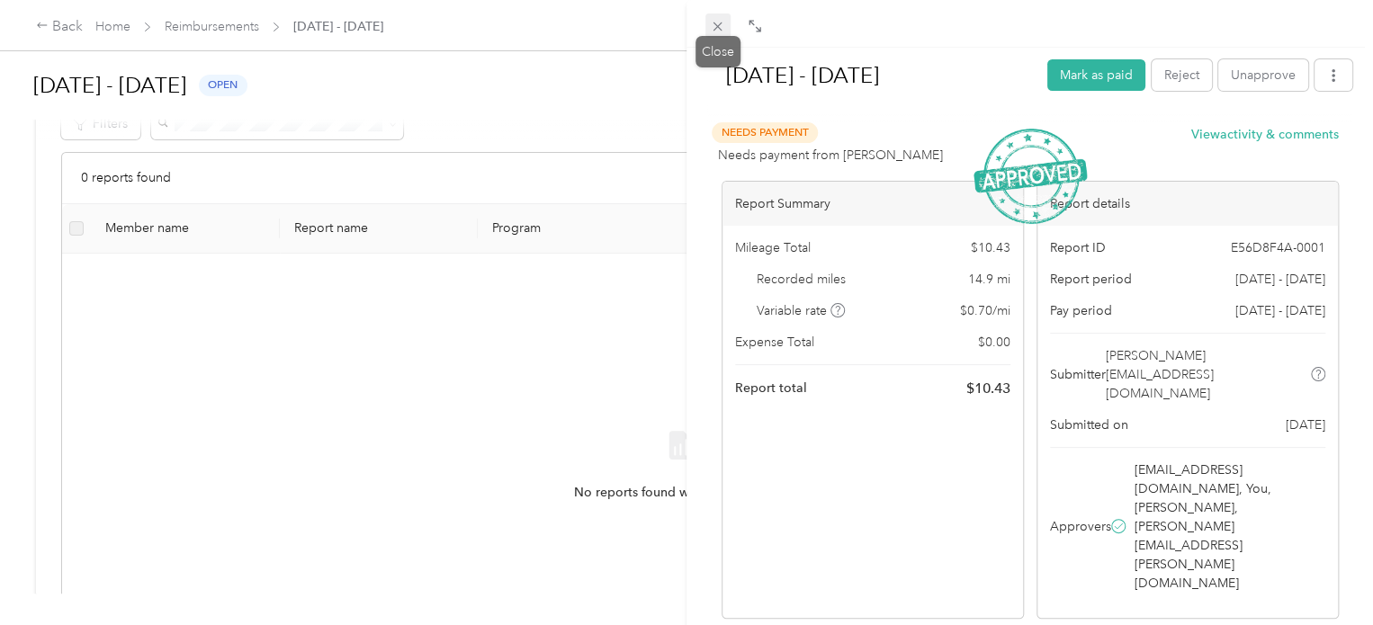
click at [716, 22] on icon at bounding box center [717, 26] width 15 height 15
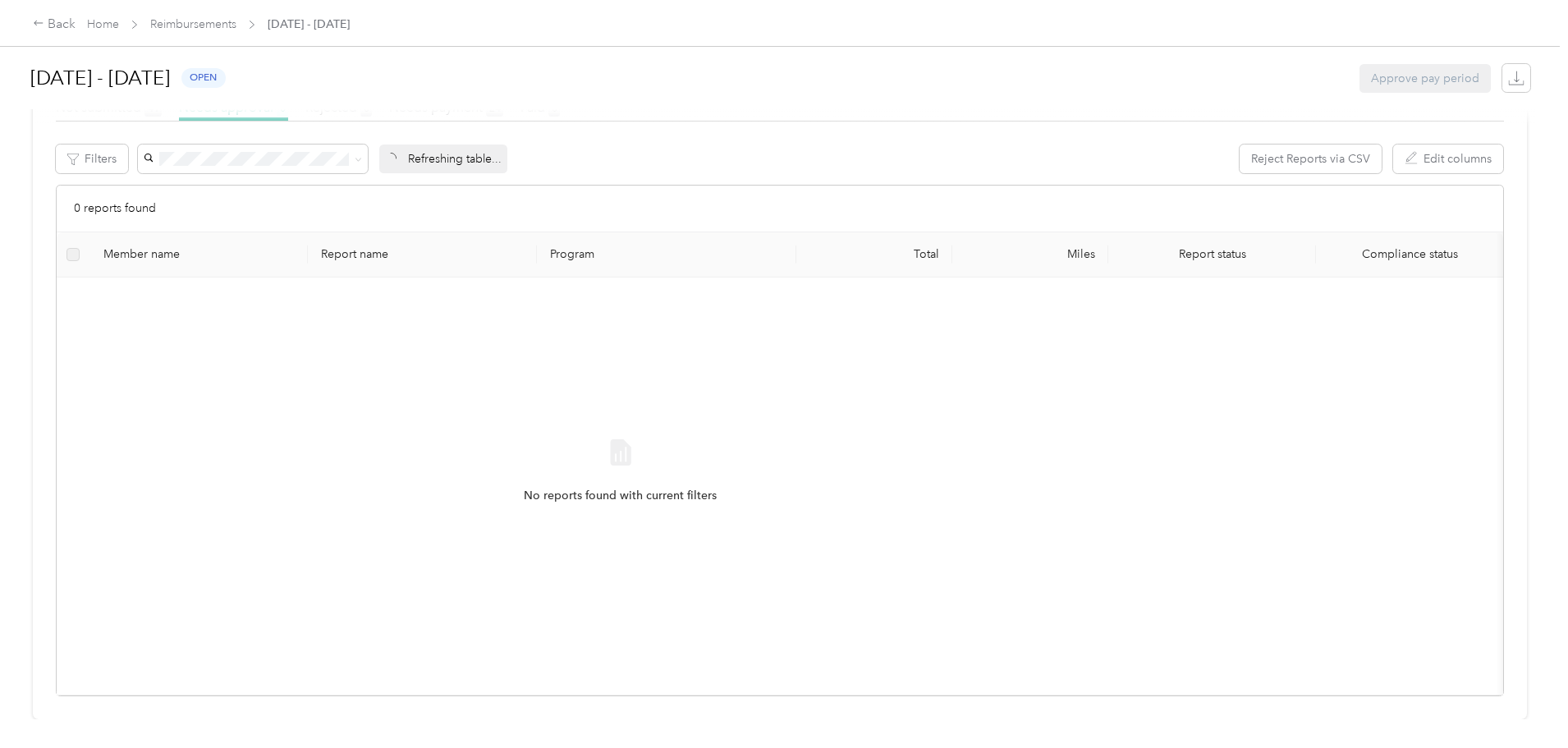
scroll to position [240, 0]
click at [76, 26] on div "Back" at bounding box center [54, 25] width 43 height 20
